Goal: Task Accomplishment & Management: Manage account settings

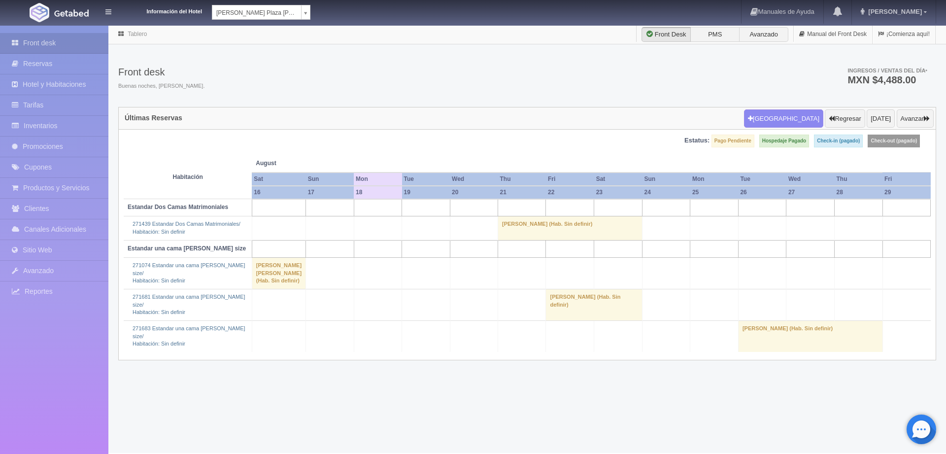
click at [303, 25] on body "Información del Hotel Aranzazú Plaza Kristal Aranzazú Plaza Kristal ZenHarmony …" at bounding box center [473, 239] width 946 height 428
select select "389"
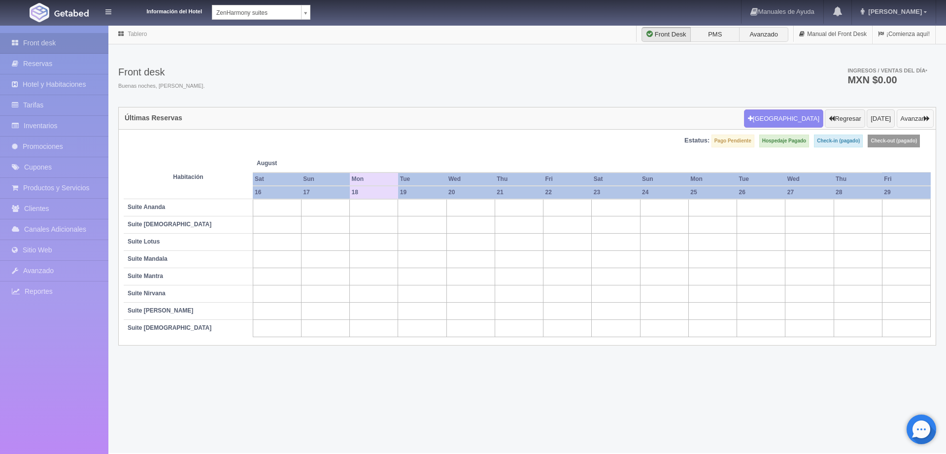
click at [915, 121] on button "Avanzar" at bounding box center [915, 118] width 37 height 19
click at [913, 120] on button "Avanzar" at bounding box center [915, 118] width 37 height 19
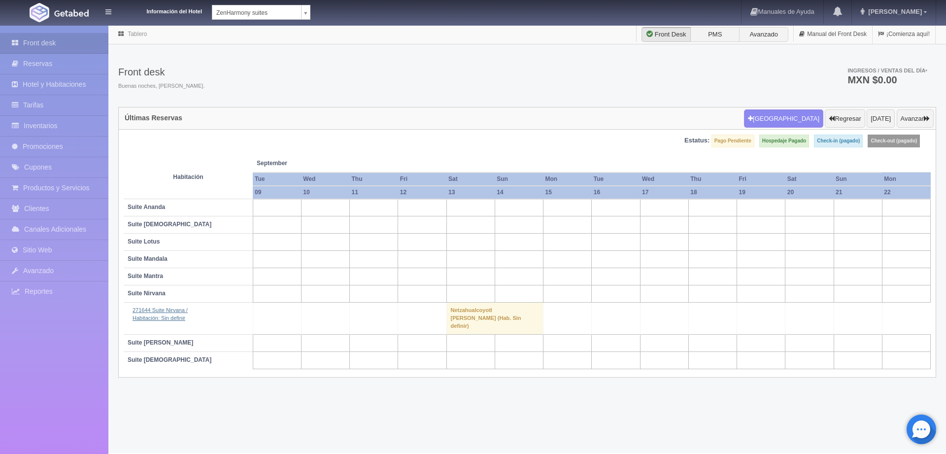
click at [171, 309] on link "271644 Suite Nirvana / Habitación: Sin definir" at bounding box center [160, 314] width 55 height 14
